Goal: Transaction & Acquisition: Purchase product/service

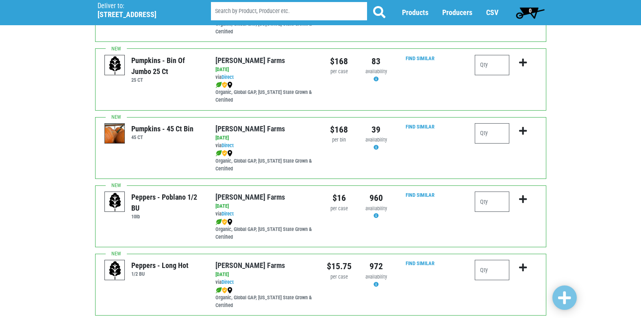
scroll to position [1188, 0]
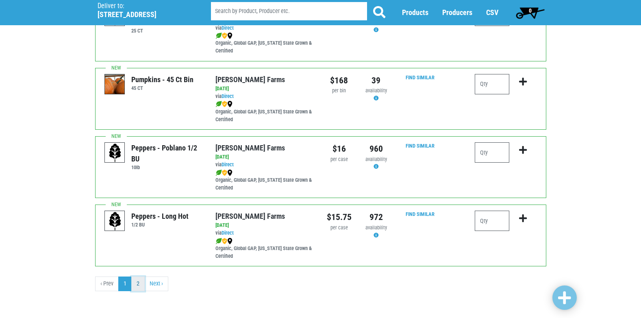
click at [139, 283] on link "2" at bounding box center [137, 283] width 13 height 15
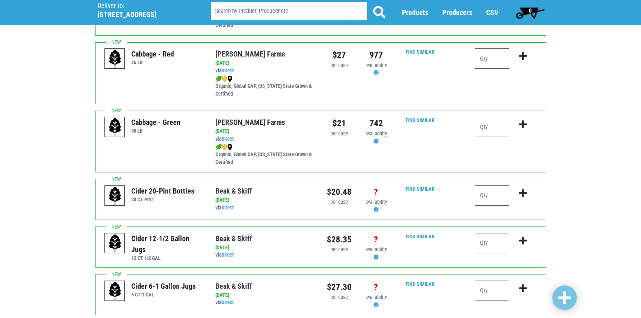
scroll to position [442, 0]
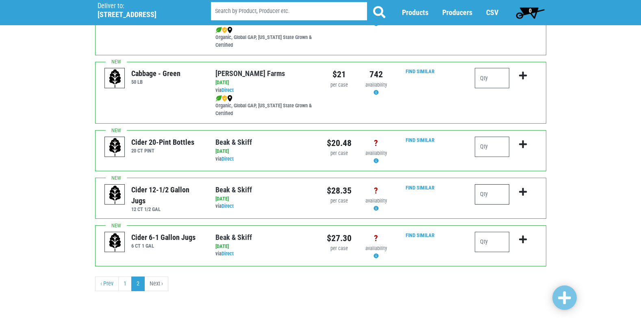
click at [496, 189] on input "number" at bounding box center [492, 194] width 35 height 20
type input "10"
click at [523, 193] on icon "submit" at bounding box center [523, 191] width 8 height 9
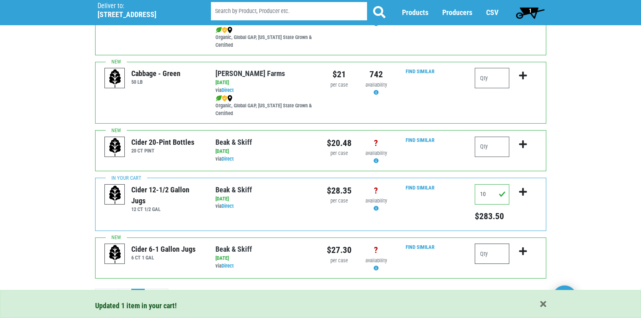
click at [491, 254] on input "number" at bounding box center [492, 254] width 35 height 20
type input "10"
click at [524, 247] on icon "submit" at bounding box center [523, 251] width 8 height 9
click at [520, 9] on span "2" at bounding box center [530, 12] width 36 height 16
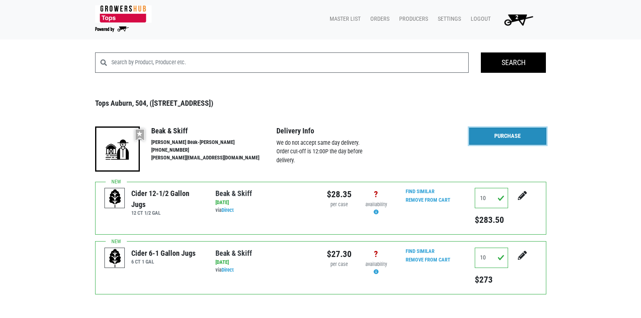
click at [511, 136] on link "Purchase" at bounding box center [507, 136] width 77 height 17
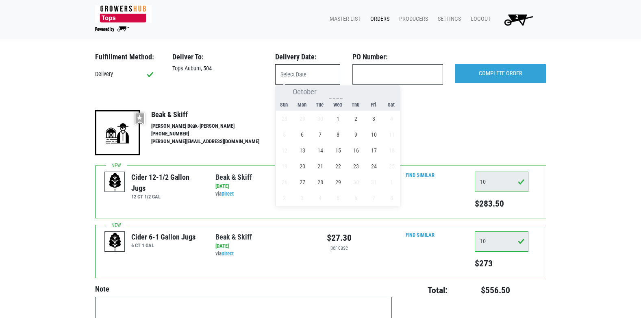
click at [301, 70] on input "text" at bounding box center [307, 74] width 65 height 20
click at [372, 117] on span "3" at bounding box center [374, 119] width 16 height 16
type input "[DATE]"
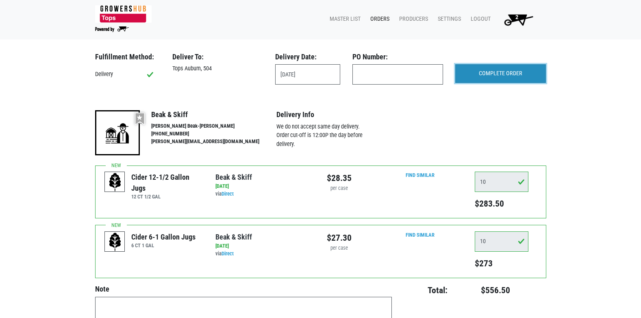
click at [495, 76] on input "COMPLETE ORDER" at bounding box center [500, 73] width 91 height 19
